Goal: Transaction & Acquisition: Purchase product/service

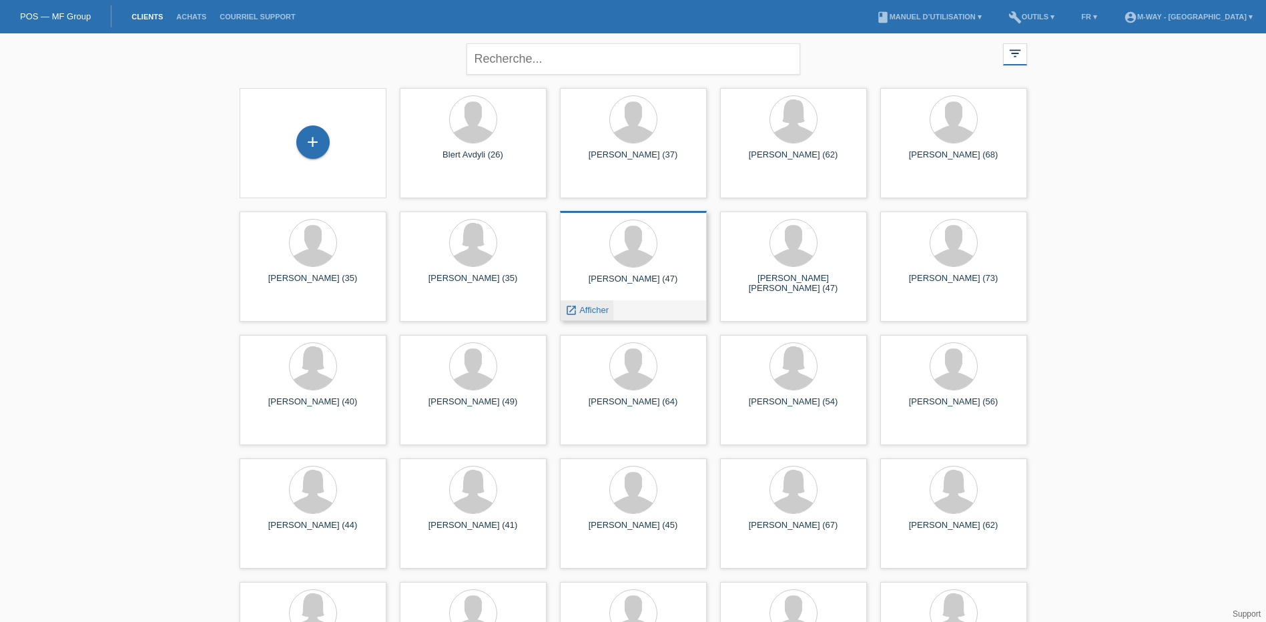
click at [592, 312] on span "Afficher" at bounding box center [594, 310] width 29 height 10
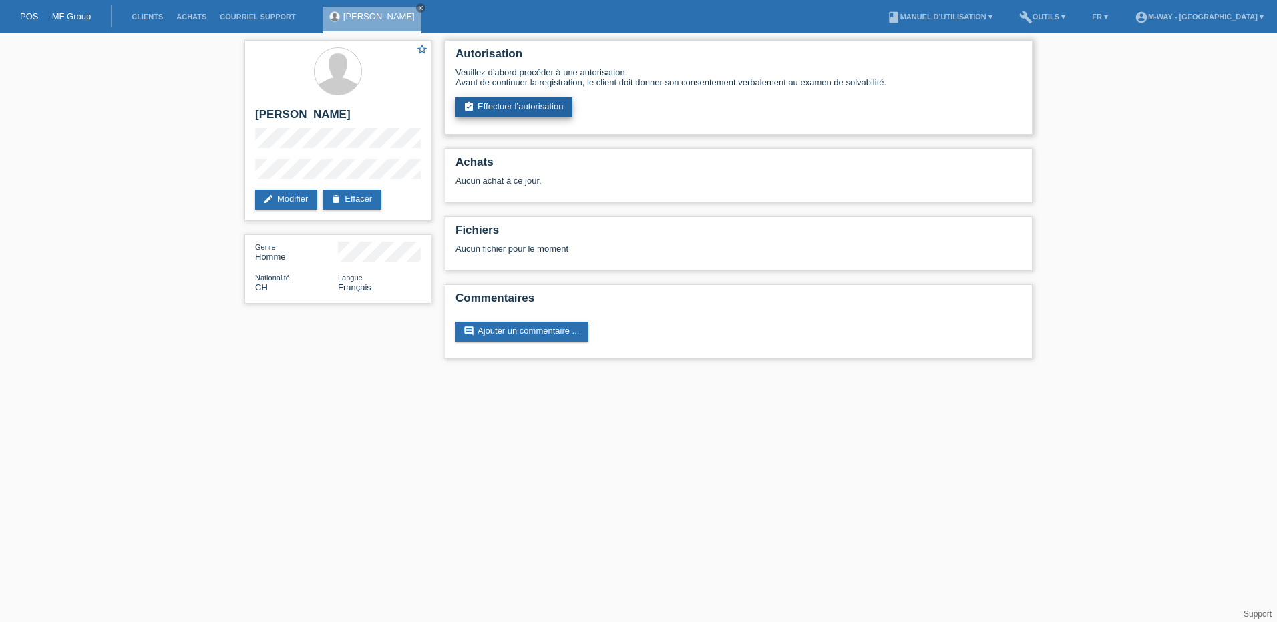
click at [525, 107] on link "assignment_turned_in Effectuer l’autorisation" at bounding box center [513, 107] width 117 height 20
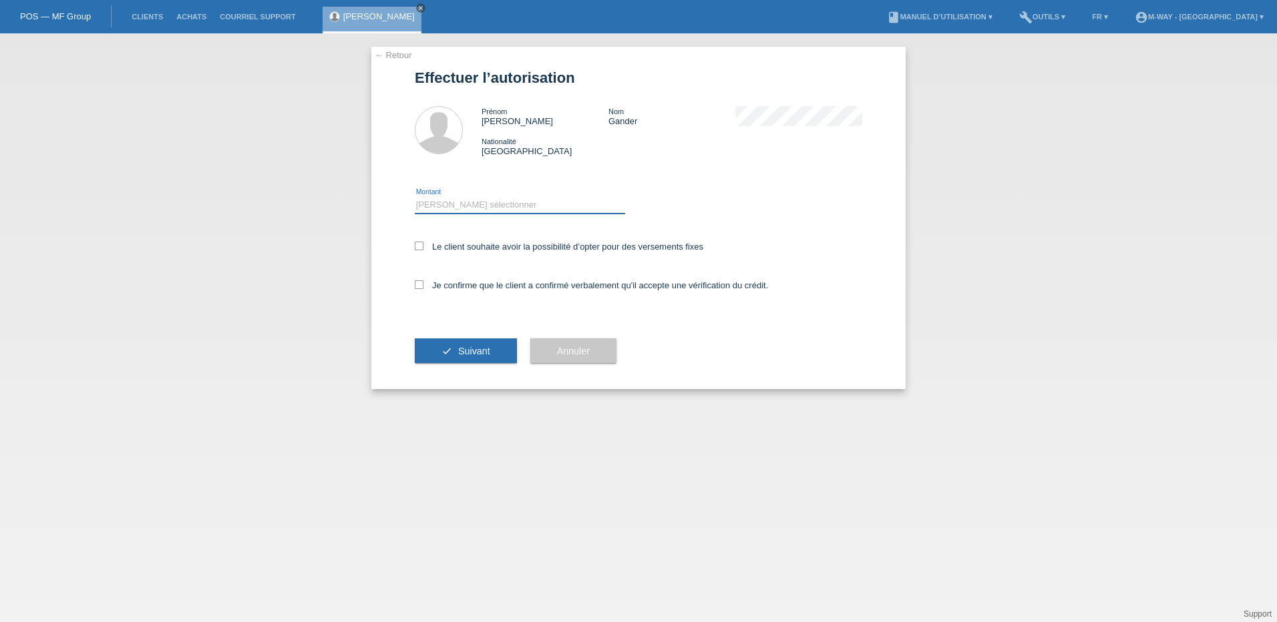
click at [473, 202] on select "Veuillez sélectionner CHF 1.00 - CHF 499.00 CHF 500.00 - CHF 1'999.00 CHF 2'000…" at bounding box center [520, 205] width 210 height 16
select select "3"
click at [415, 197] on select "Veuillez sélectionner CHF 1.00 - CHF 499.00 CHF 500.00 - CHF 1'999.00 CHF 2'000…" at bounding box center [520, 205] width 210 height 16
drag, startPoint x: 415, startPoint y: 246, endPoint x: 420, endPoint y: 266, distance: 20.7
click at [417, 247] on icon at bounding box center [419, 246] width 9 height 9
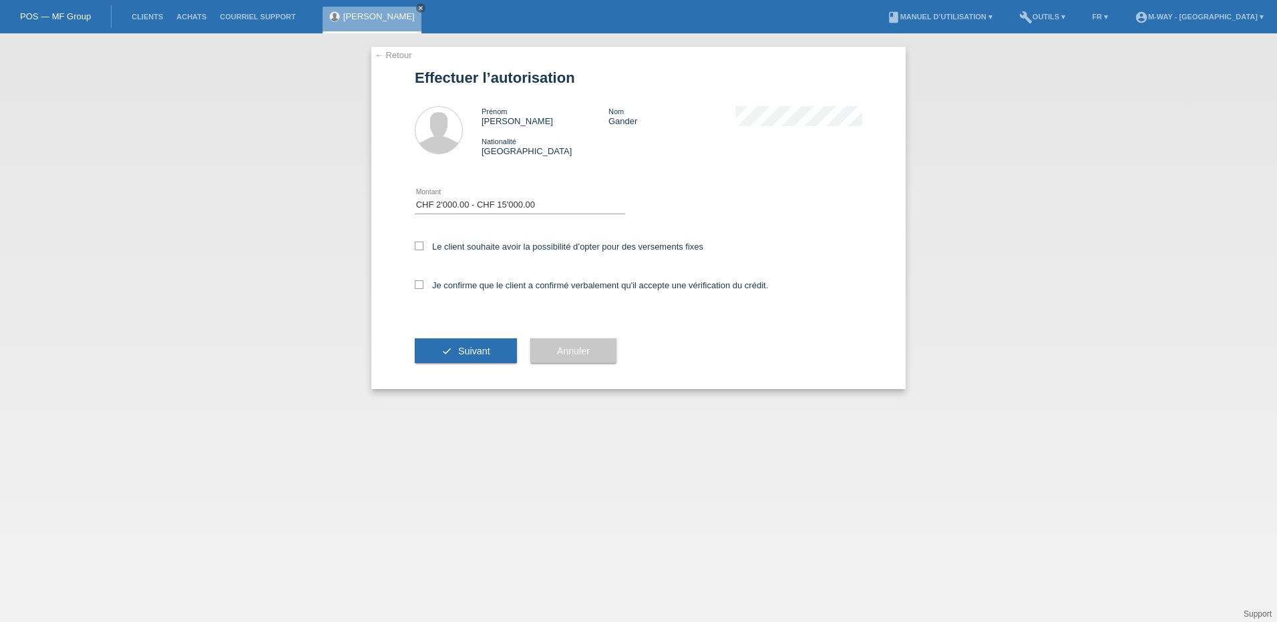
click at [417, 247] on input "Le client souhaite avoir la possibilité d’opter pour des versements fixes" at bounding box center [419, 246] width 9 height 9
checkbox input "true"
drag, startPoint x: 417, startPoint y: 286, endPoint x: 421, endPoint y: 293, distance: 8.4
click at [417, 286] on icon at bounding box center [419, 284] width 9 height 9
click at [417, 286] on input "Je confirme que le client a confirmé verbalement qu'il accepte une vérification…" at bounding box center [419, 284] width 9 height 9
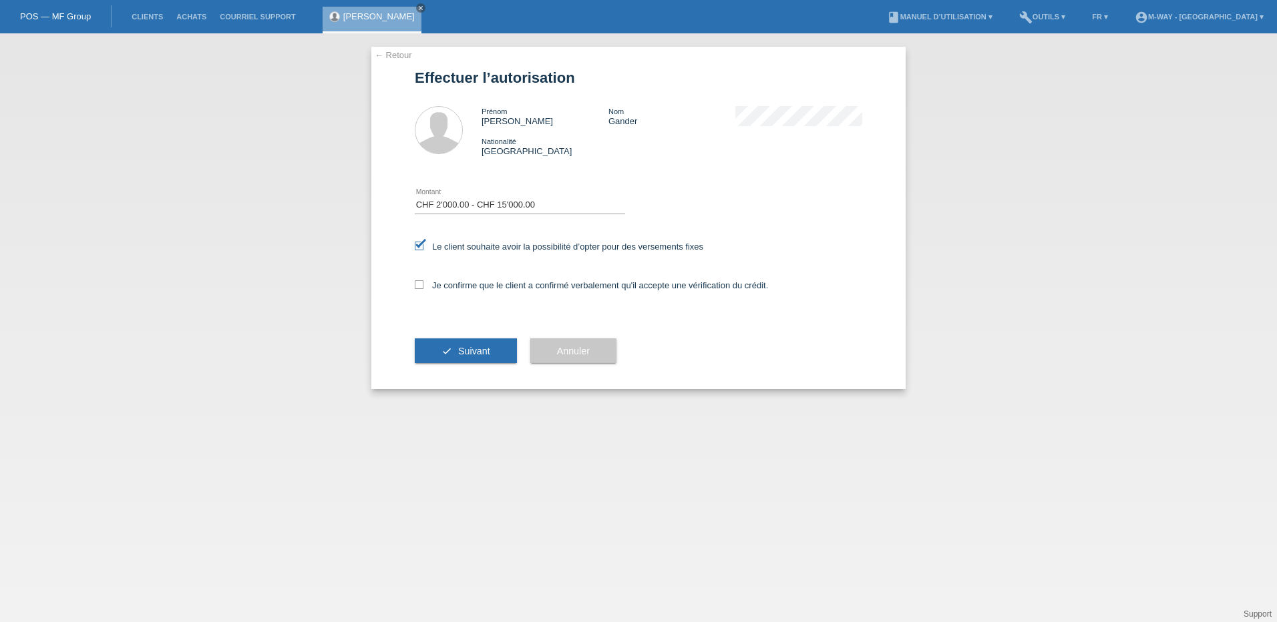
checkbox input "true"
click at [447, 350] on icon "check" at bounding box center [446, 351] width 11 height 11
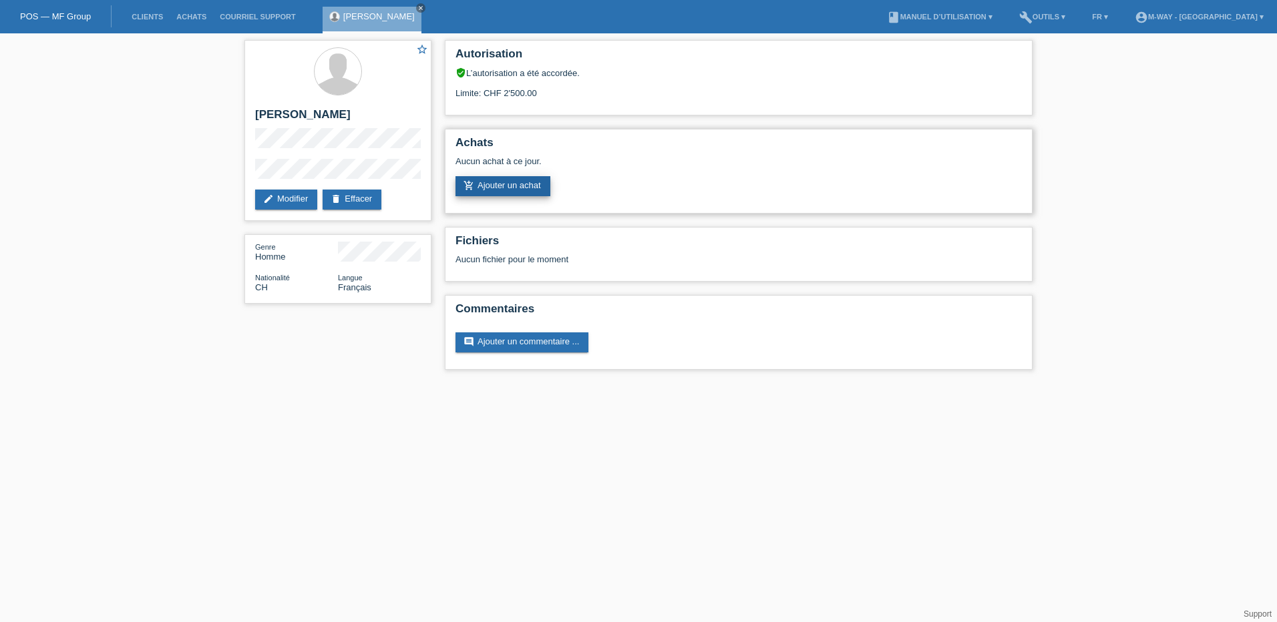
click at [531, 187] on link "add_shopping_cart Ajouter un achat" at bounding box center [502, 186] width 95 height 20
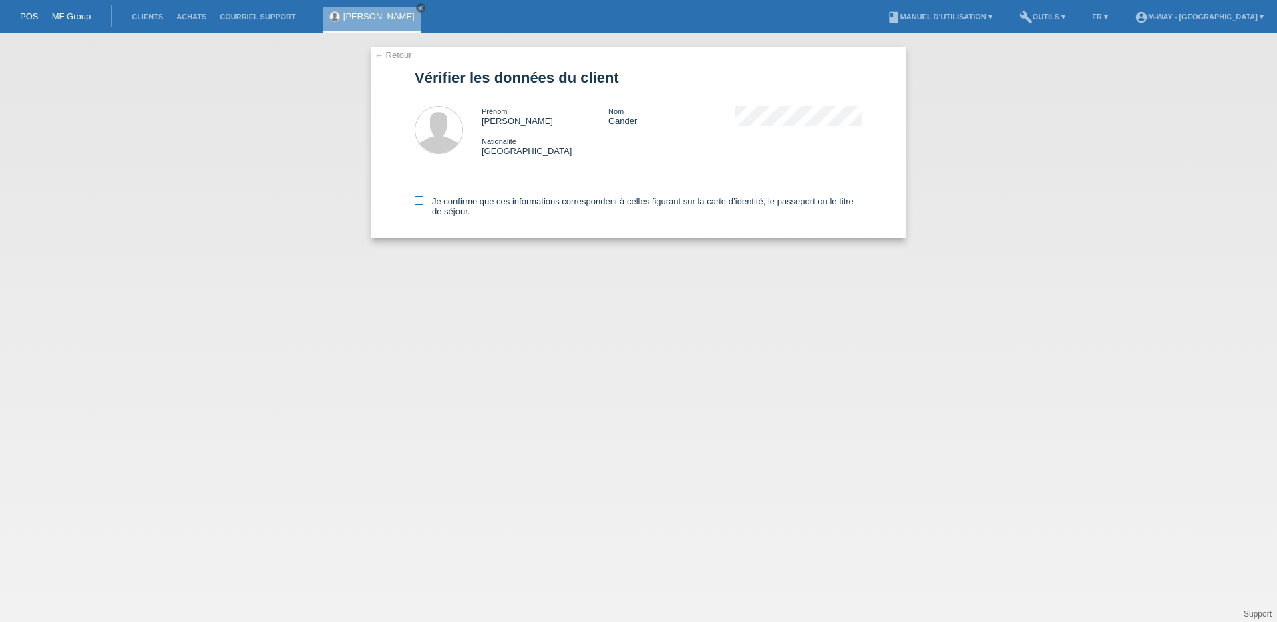
click at [417, 202] on icon at bounding box center [419, 200] width 9 height 9
click at [417, 202] on input "Je confirme que ces informations correspondent à celles figurant sur la carte d…" at bounding box center [419, 200] width 9 height 9
checkbox input "true"
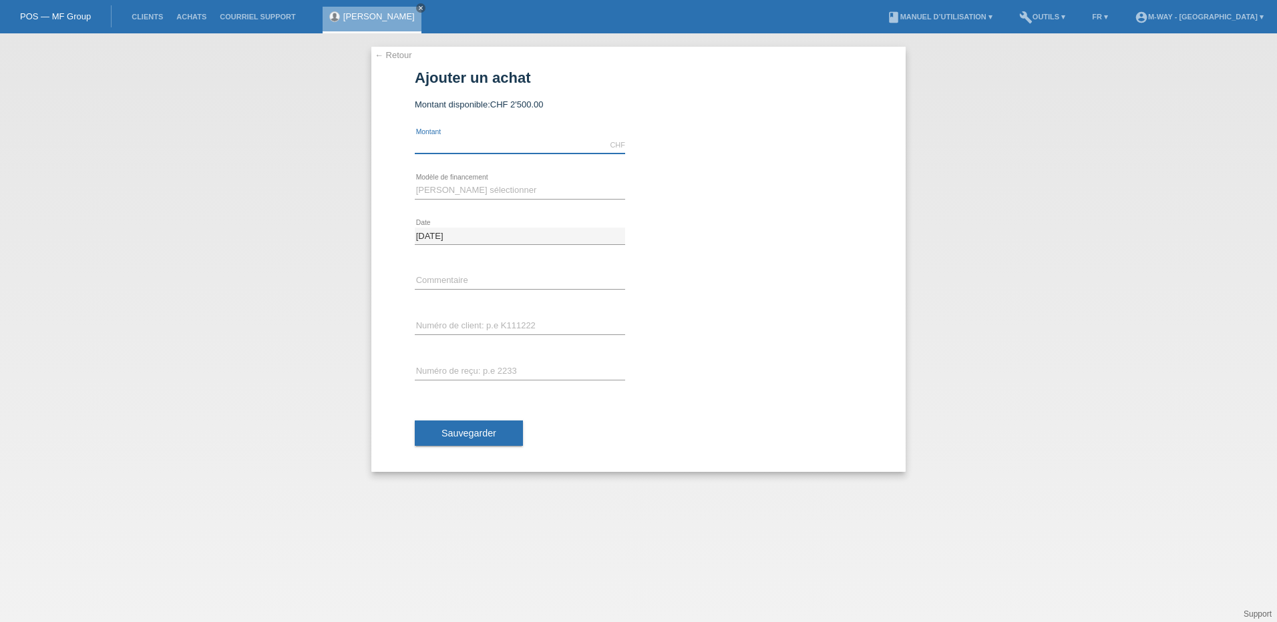
click at [474, 139] on input "text" at bounding box center [520, 145] width 210 height 17
type input "2500.00"
click at [477, 188] on select "Veuillez sélectionner Taux fixes Achat sur facture avec paiement partiel" at bounding box center [520, 190] width 210 height 16
select select "77"
click at [415, 182] on select "Veuillez sélectionner Taux fixes Achat sur facture avec paiement partiel" at bounding box center [520, 190] width 210 height 16
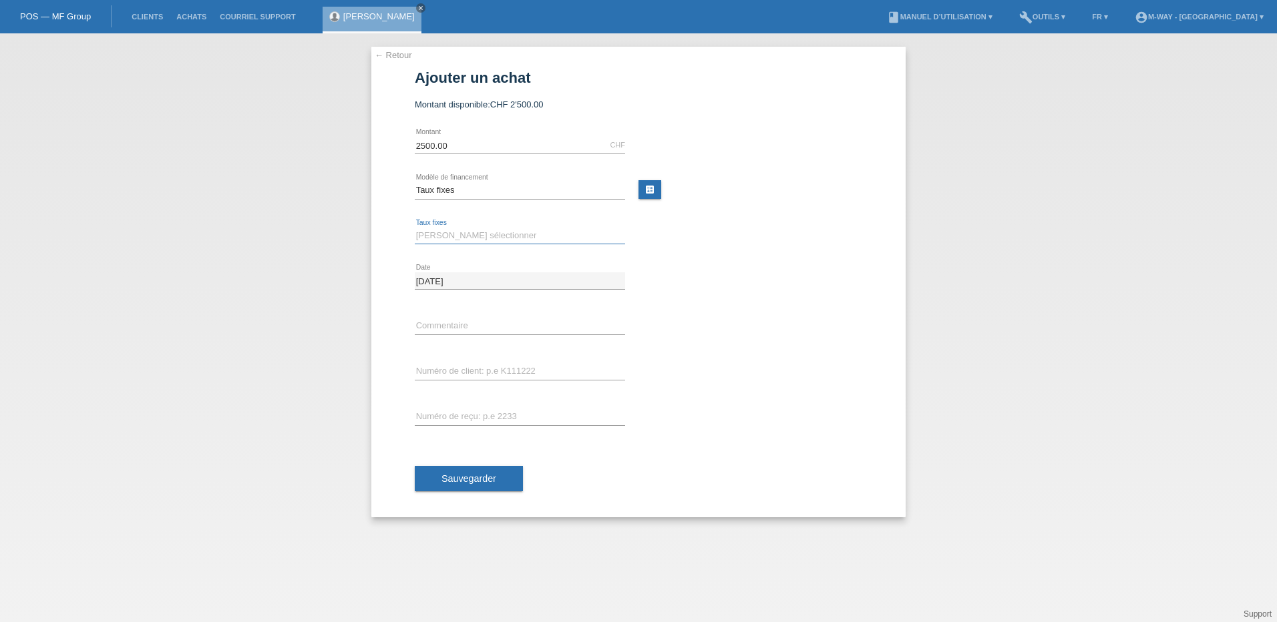
click at [447, 234] on select "Veuillez sélectionner 4 versements 5 versements 6 versements 7 versements 8 ver…" at bounding box center [520, 236] width 210 height 16
select select "202"
click at [415, 228] on select "Veuillez sélectionner 4 versements 5 versements 6 versements 7 versements 8 ver…" at bounding box center [520, 236] width 210 height 16
click at [443, 367] on input "text" at bounding box center [520, 371] width 210 height 17
type input "K243271"
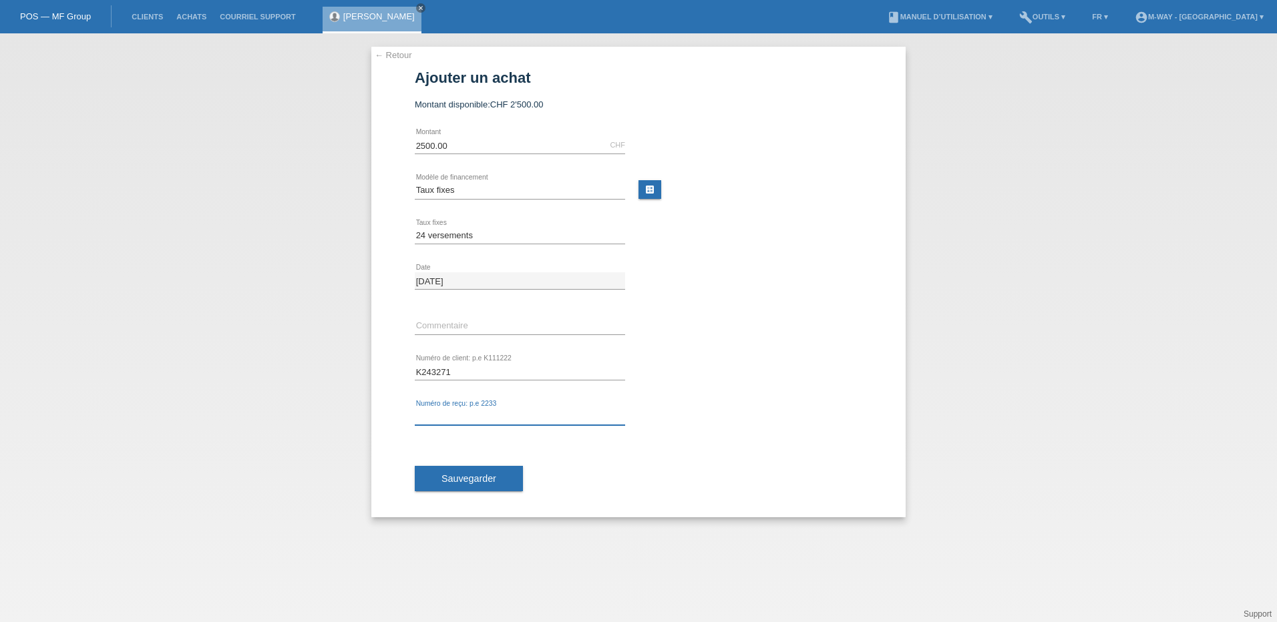
click at [450, 417] on input "text" at bounding box center [520, 417] width 210 height 17
type input "27858/24"
click at [471, 474] on span "Sauvegarder" at bounding box center [468, 478] width 55 height 11
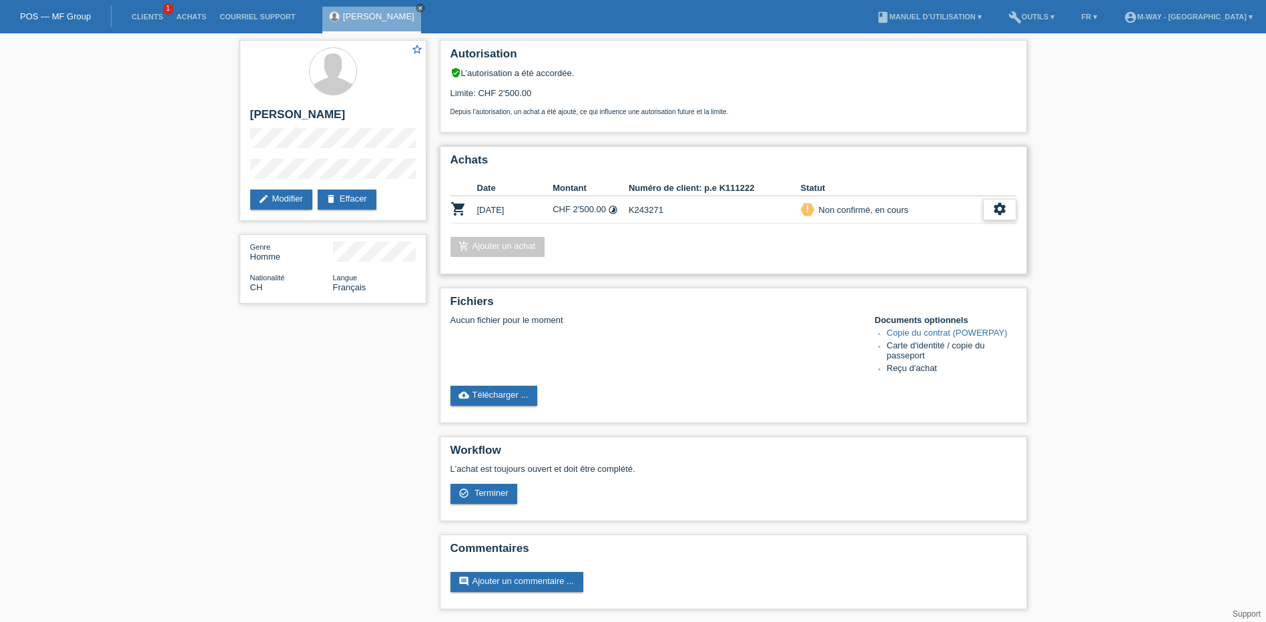
click at [997, 212] on icon "settings" at bounding box center [1000, 209] width 15 height 15
click at [918, 268] on span "Terminer" at bounding box center [906, 270] width 38 height 16
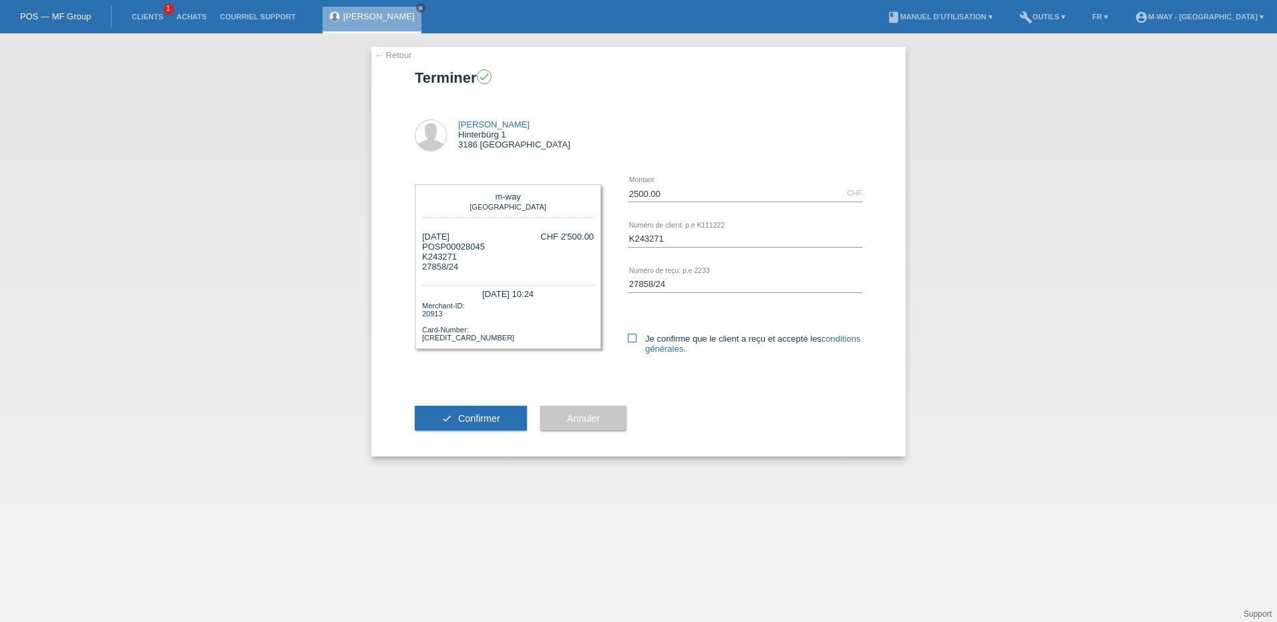
click at [632, 340] on icon at bounding box center [632, 338] width 9 height 9
click at [632, 340] on input "Je confirme que le client a reçu et accepté les conditions générales ." at bounding box center [632, 338] width 9 height 9
checkbox input "true"
click at [491, 417] on span "Confirmer" at bounding box center [479, 418] width 42 height 11
